Goal: Check status: Check status

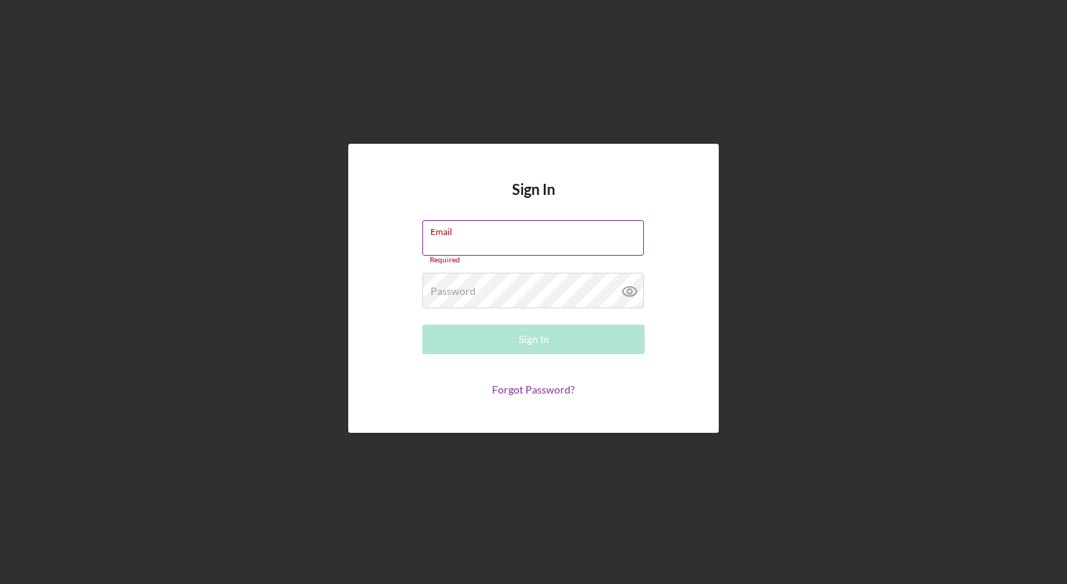
click at [499, 248] on input "Email" at bounding box center [532, 238] width 221 height 36
type input "[EMAIL_ADDRESS][DOMAIN_NAME]"
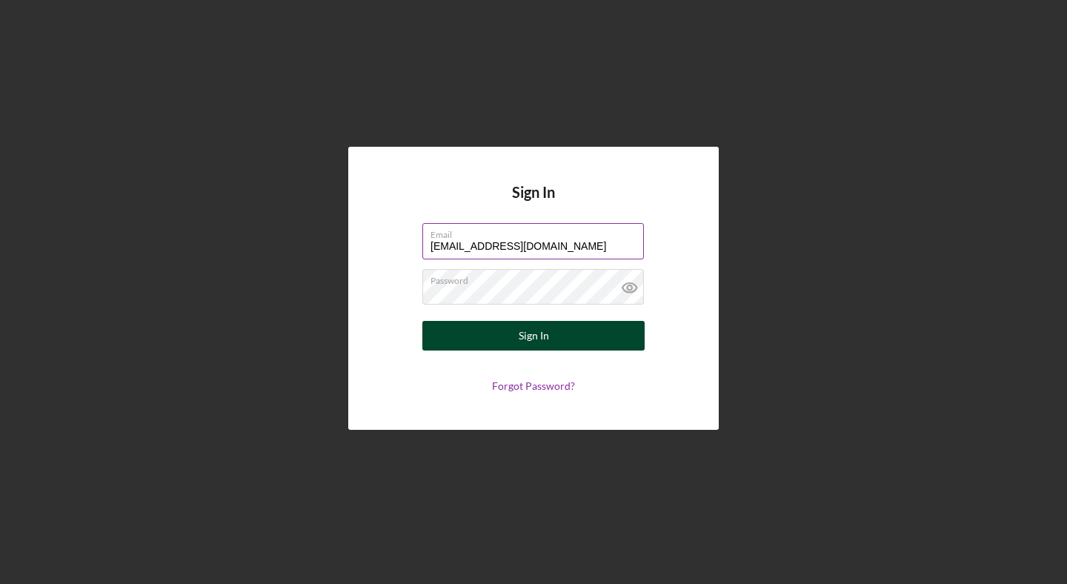
click at [521, 336] on div "Sign In" at bounding box center [534, 336] width 30 height 30
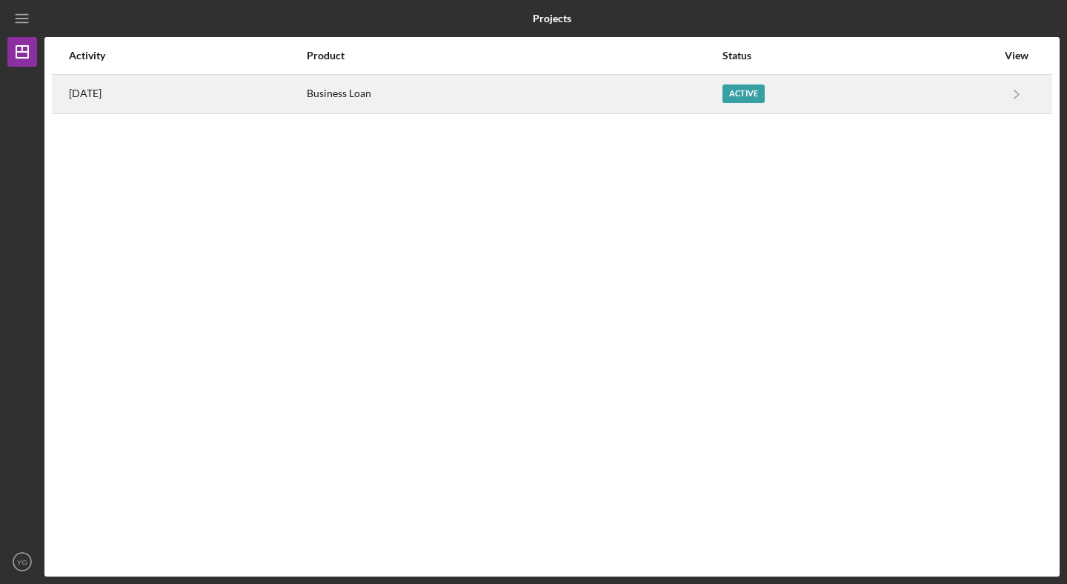
click at [627, 91] on div "Business Loan" at bounding box center [514, 94] width 414 height 37
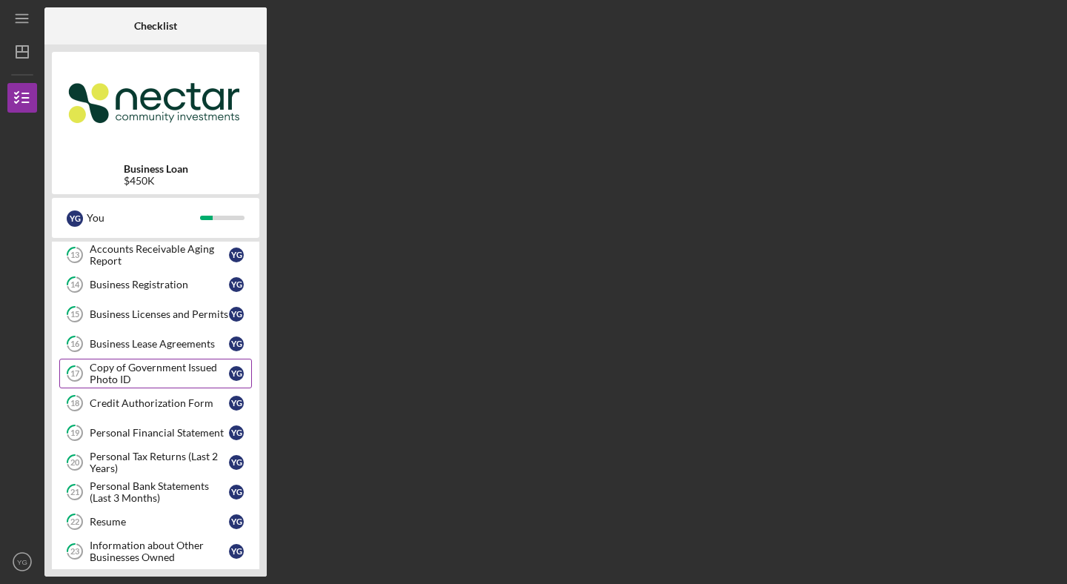
scroll to position [391, 0]
